Goal: Use online tool/utility: Utilize a website feature to perform a specific function

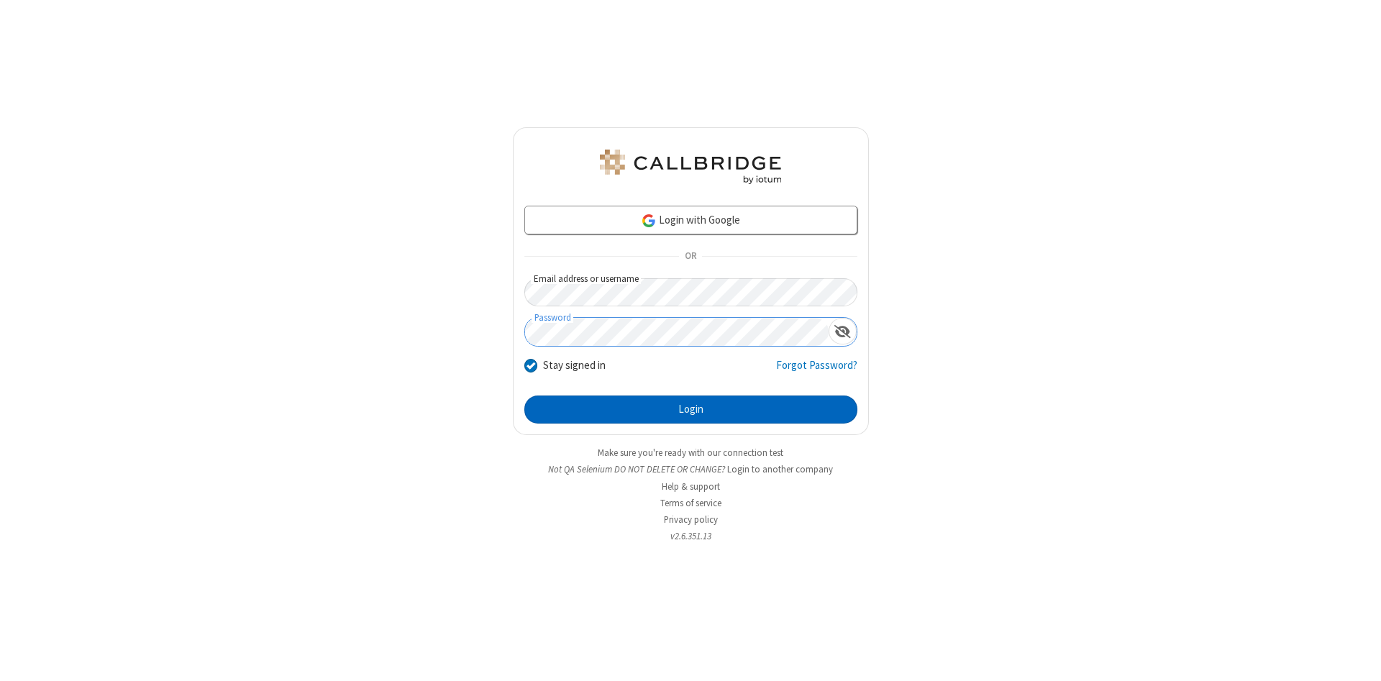
click at [690, 410] on button "Login" at bounding box center [690, 410] width 333 height 29
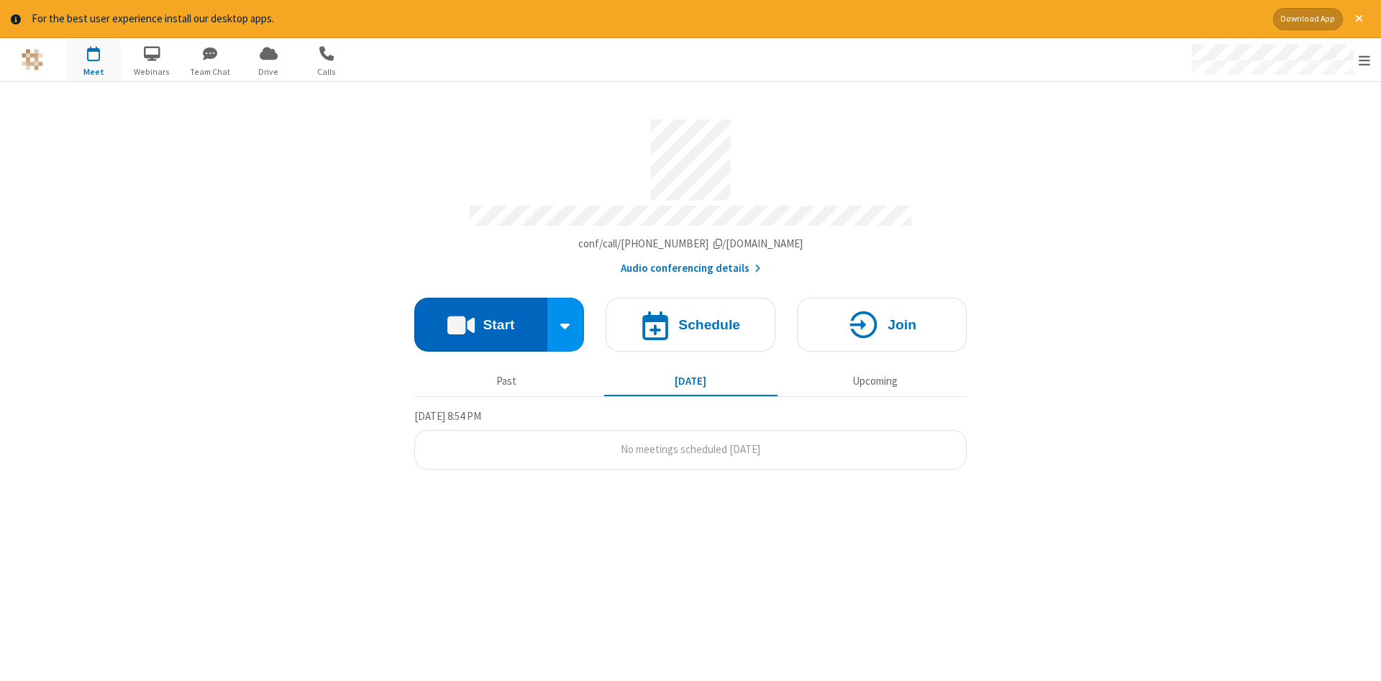
click at [480, 319] on button "Start" at bounding box center [480, 325] width 133 height 54
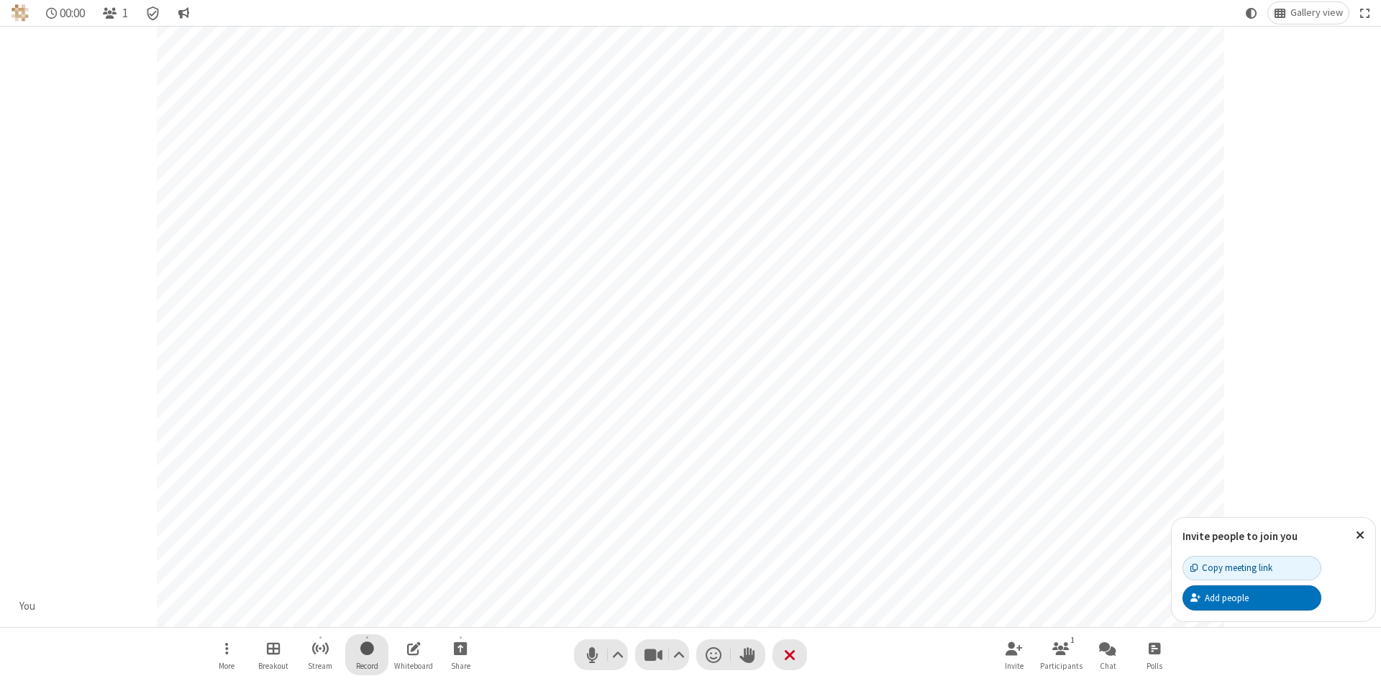
click at [367, 655] on span "Start recording" at bounding box center [367, 648] width 14 height 18
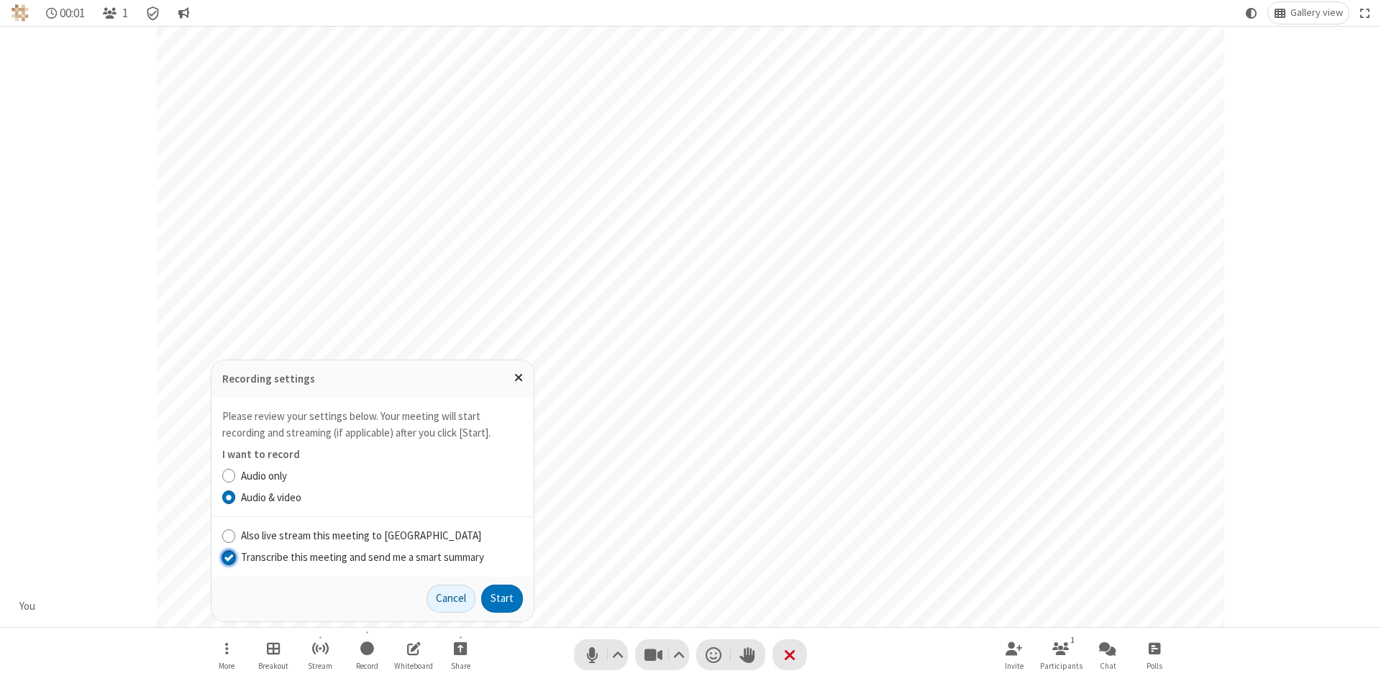
click at [228, 557] on input "Transcribe this meeting and send me a smart summary" at bounding box center [229, 557] width 14 height 15
click at [502, 598] on button "Start" at bounding box center [502, 599] width 42 height 29
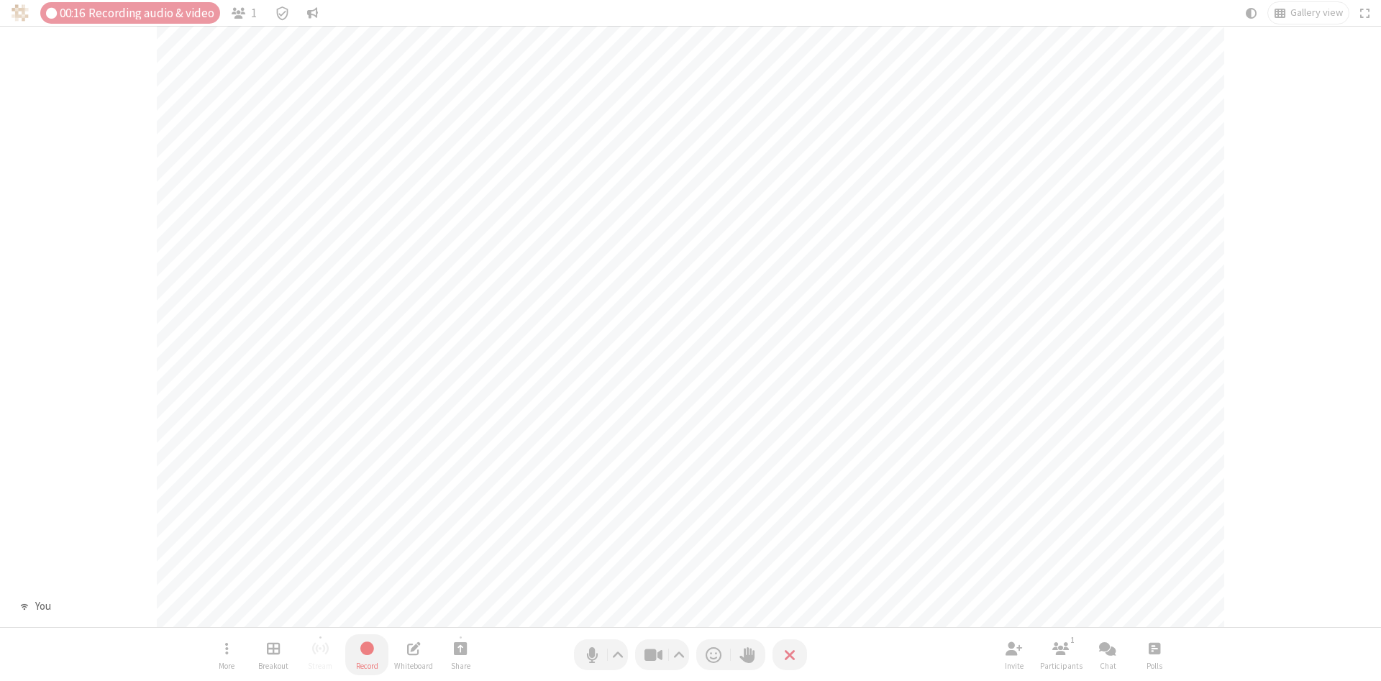
click at [367, 655] on span "Stop recording" at bounding box center [367, 648] width 17 height 18
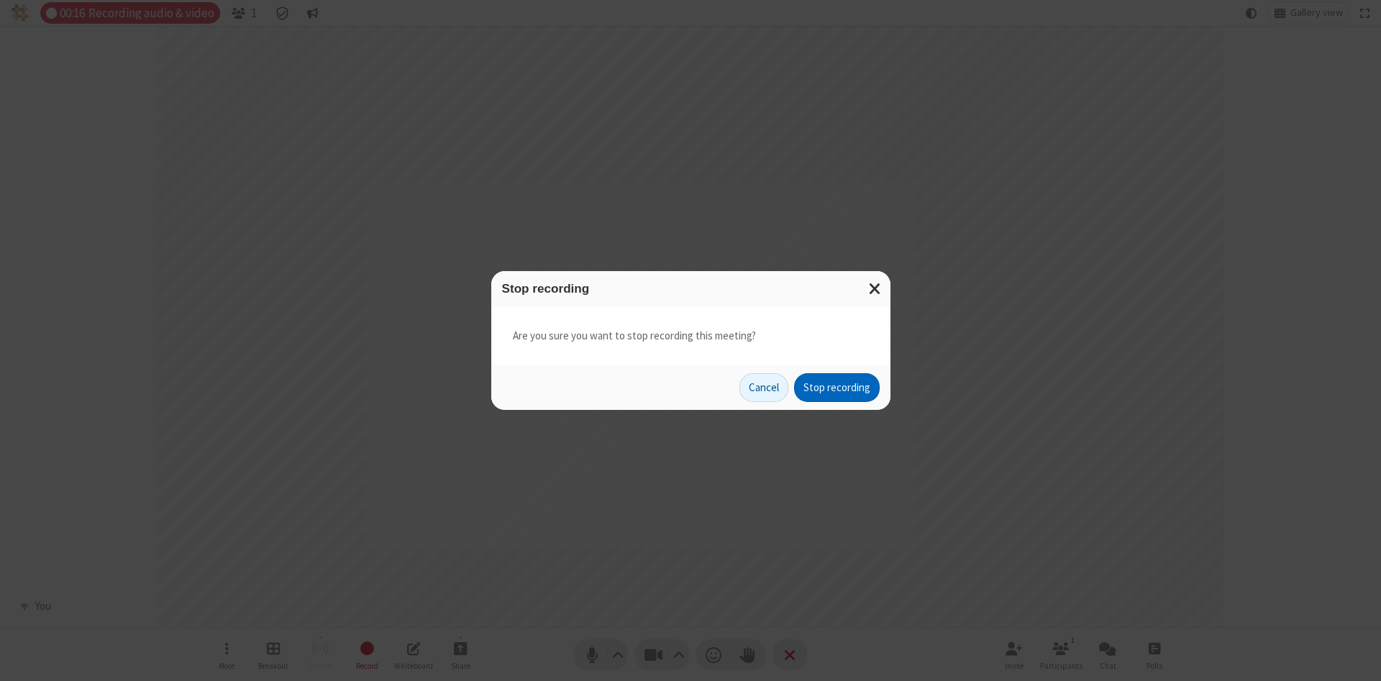
click at [836, 388] on button "Stop recording" at bounding box center [837, 387] width 86 height 29
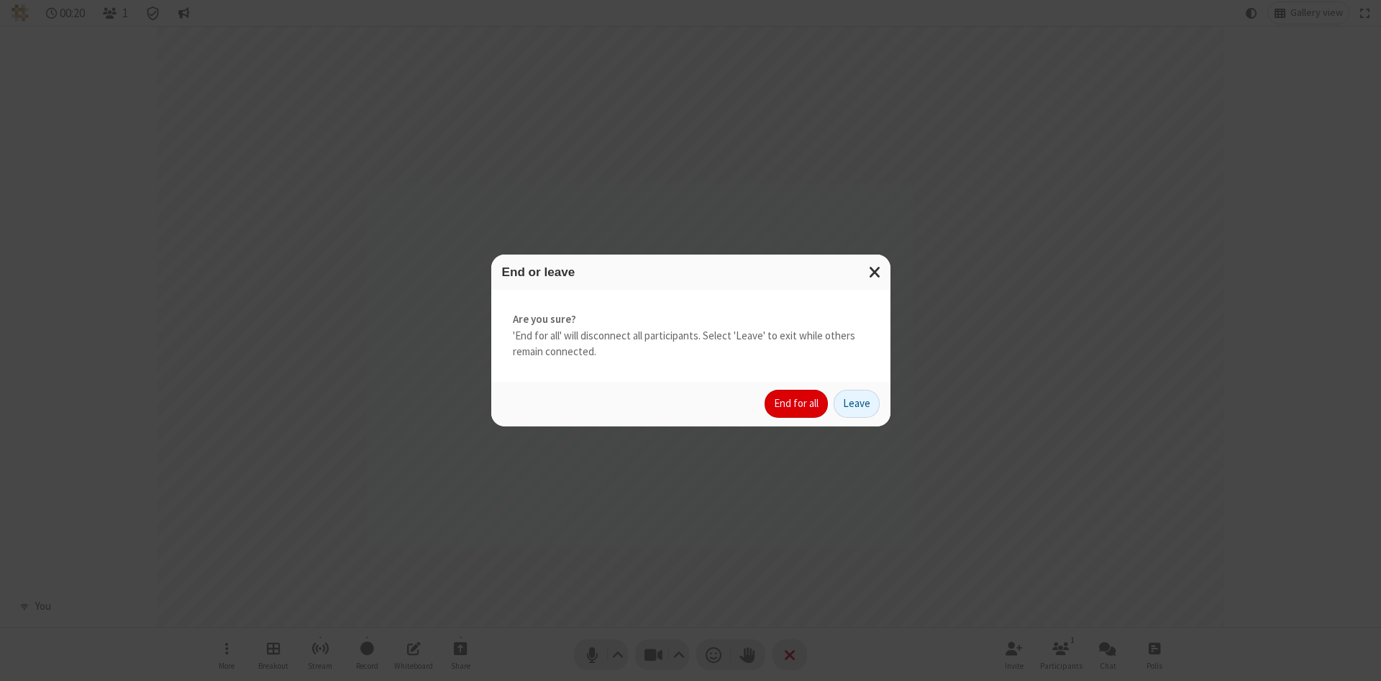
click at [797, 403] on button "End for all" at bounding box center [796, 404] width 63 height 29
